Goal: Information Seeking & Learning: Find specific fact

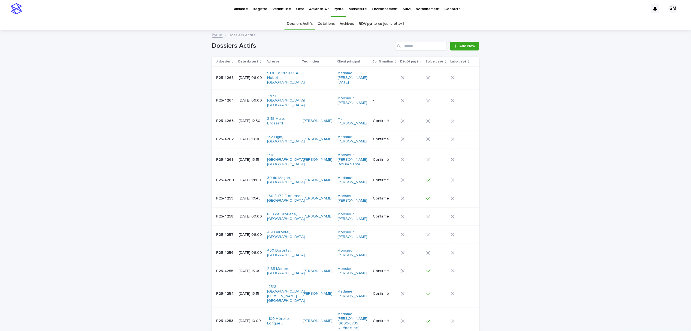
click at [383, 10] on p "Environnement" at bounding box center [385, 5] width 26 height 11
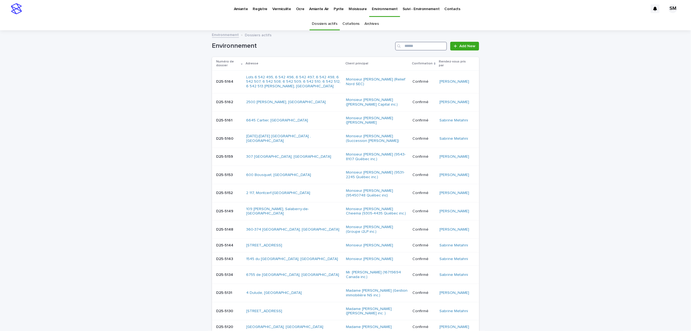
click at [411, 45] on input "Search" at bounding box center [421, 46] width 52 height 9
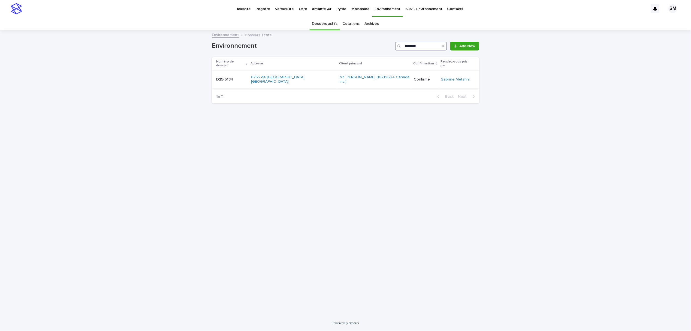
type input "********"
click at [227, 76] on div "D25-5134 D25-5134" at bounding box center [231, 79] width 31 height 9
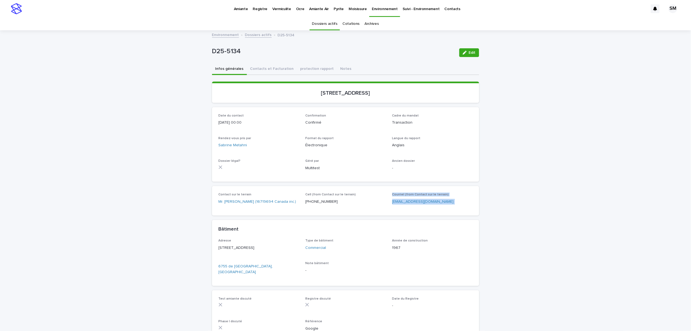
drag, startPoint x: 439, startPoint y: 206, endPoint x: 385, endPoint y: 207, distance: 54.0
click at [385, 207] on div "Contact sur le terrain Mr. [PERSON_NAME] (16719694 Canada inc.) Cell (from Cont…" at bounding box center [346, 200] width 254 height 16
drag, startPoint x: 394, startPoint y: 204, endPoint x: 447, endPoint y: 206, distance: 53.2
click at [447, 206] on div "Courriel (from Contact sur le terrain) [EMAIL_ADDRESS][DOMAIN_NAME]" at bounding box center [432, 200] width 80 height 16
click at [438, 205] on div "Courriel (from Contact sur le terrain) [EMAIL_ADDRESS][DOMAIN_NAME]" at bounding box center [432, 200] width 80 height 16
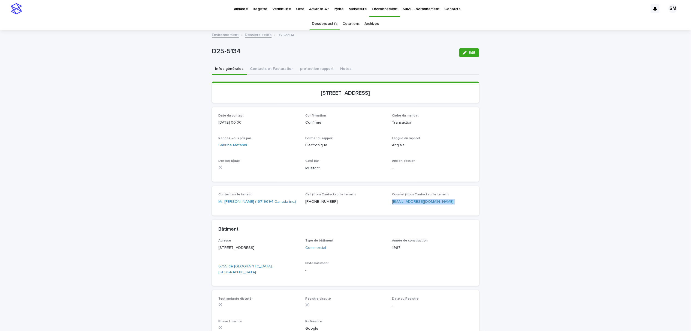
drag, startPoint x: 437, startPoint y: 200, endPoint x: 388, endPoint y: 202, distance: 49.4
click at [388, 202] on div "Contact sur le terrain Mr. [PERSON_NAME] (16719694 Canada inc.) Cell (from Cont…" at bounding box center [346, 200] width 254 height 16
copy p "[EMAIL_ADDRESS][DOMAIN_NAME]"
